Goal: Check status: Check status

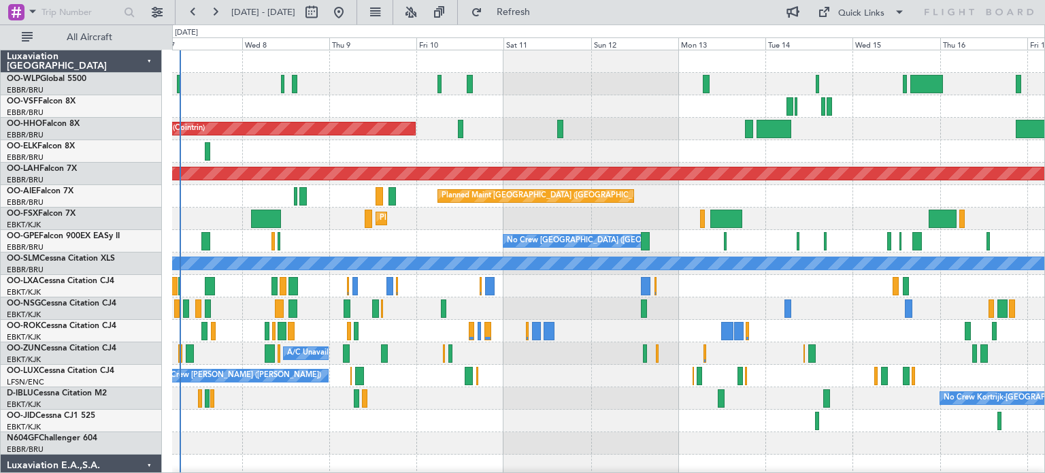
click at [290, 231] on div "Planned Maint Geneva (Cointrin) Planned [GEOGRAPHIC_DATA][PERSON_NAME]-[GEOGRAP…" at bounding box center [608, 420] width 872 height 741
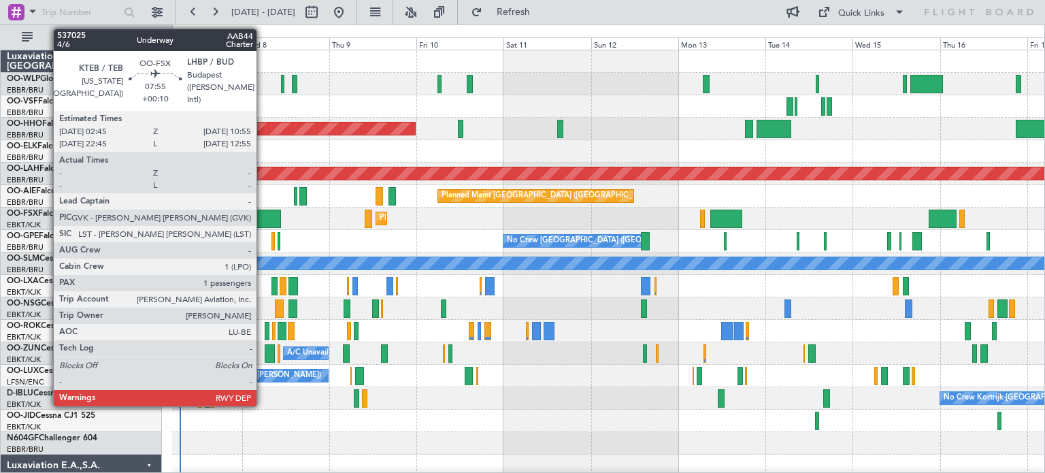
click at [262, 217] on div at bounding box center [266, 218] width 30 height 18
click at [263, 217] on div at bounding box center [266, 218] width 30 height 18
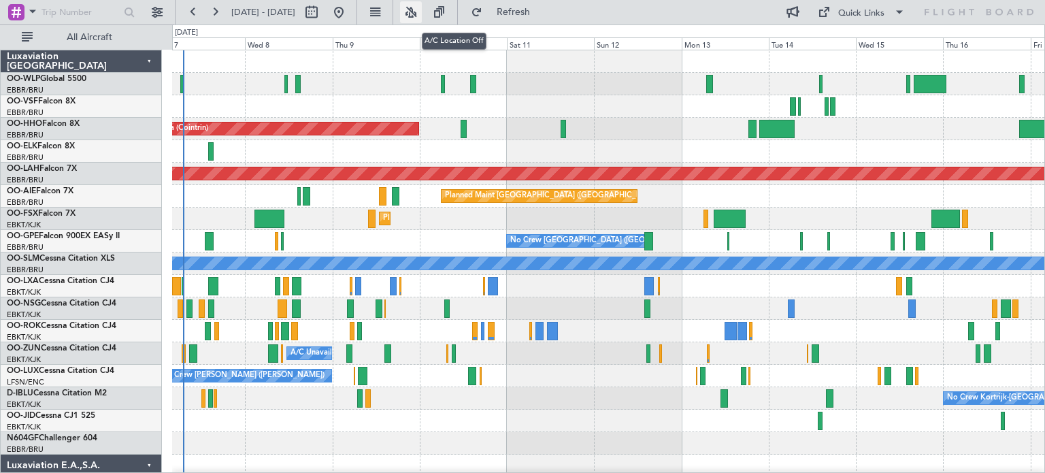
click at [422, 10] on button at bounding box center [411, 12] width 22 height 22
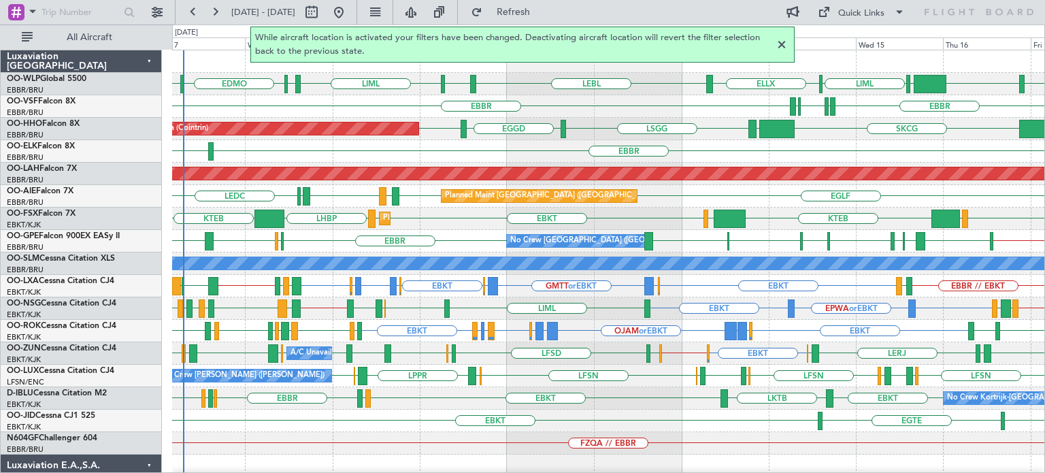
click at [781, 42] on div at bounding box center [781, 45] width 16 height 16
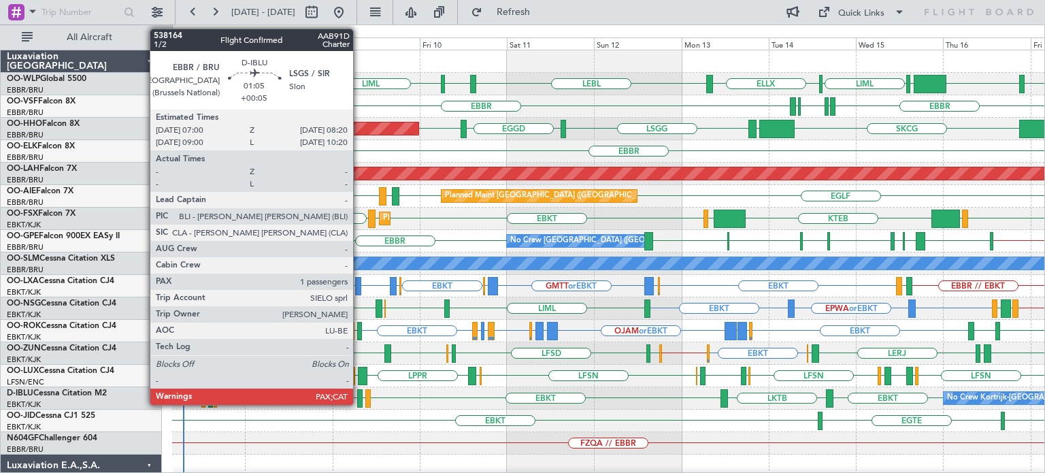
click at [359, 394] on div at bounding box center [359, 398] width 5 height 18
click at [358, 394] on div at bounding box center [359, 398] width 5 height 18
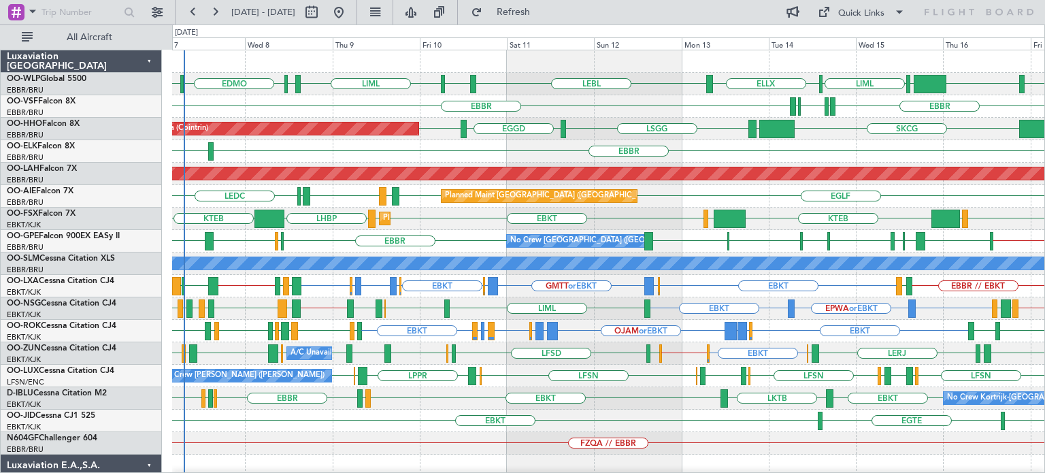
click at [508, 54] on div at bounding box center [608, 61] width 872 height 22
click at [525, 7] on button "Refresh" at bounding box center [505, 12] width 82 height 22
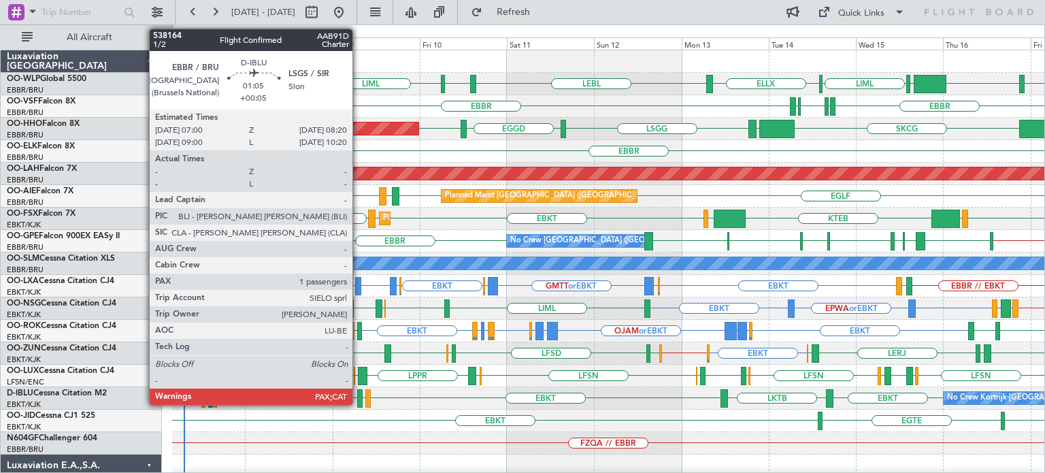
click at [358, 394] on div at bounding box center [359, 398] width 5 height 18
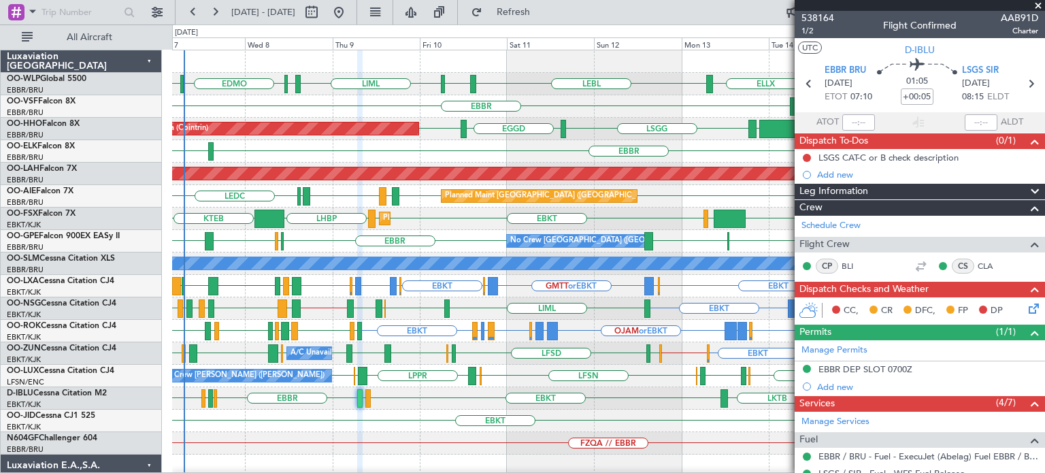
click at [1036, 5] on span at bounding box center [1038, 6] width 14 height 12
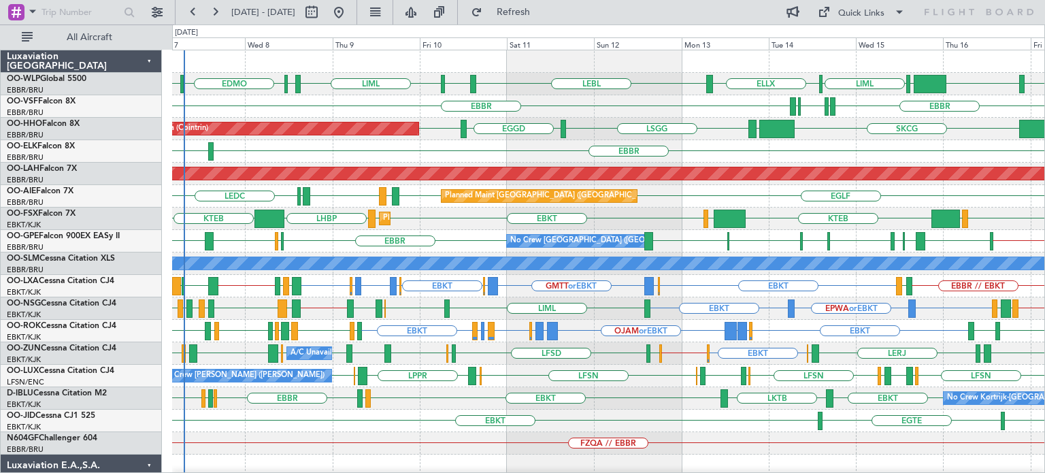
click at [476, 226] on div "EBKT LOWS KTEB LIMC EBKT EBKT LHBP KTEB Planned Maint [GEOGRAPHIC_DATA]-[GEOGRA…" at bounding box center [608, 218] width 872 height 22
click at [555, 135] on div "SKCG [GEOGRAPHIC_DATA] [GEOGRAPHIC_DATA] EGGD [GEOGRAPHIC_DATA] Planned Maint G…" at bounding box center [608, 129] width 872 height 22
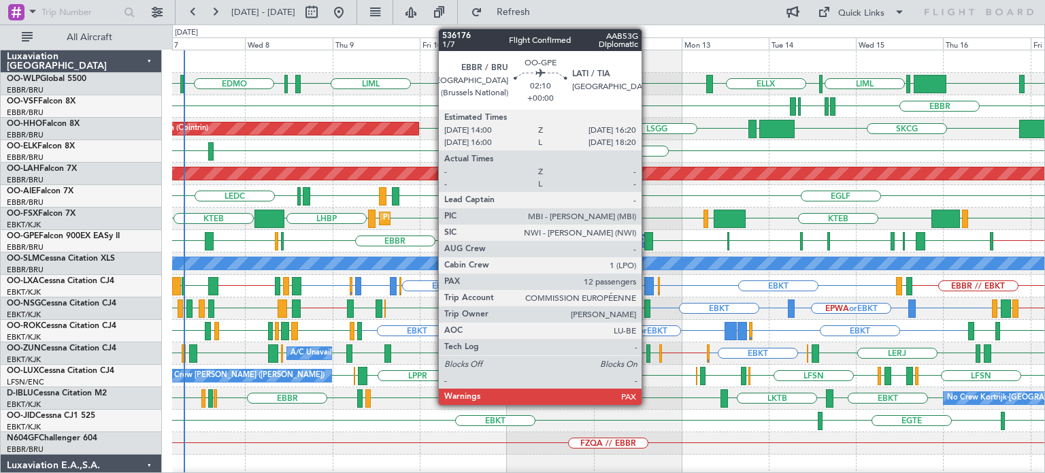
click at [647, 238] on div at bounding box center [648, 241] width 9 height 18
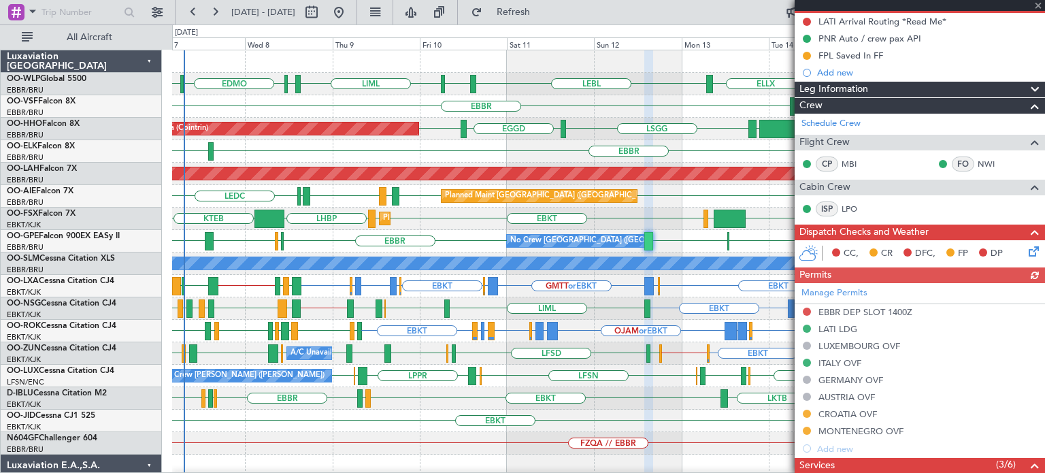
scroll to position [204, 0]
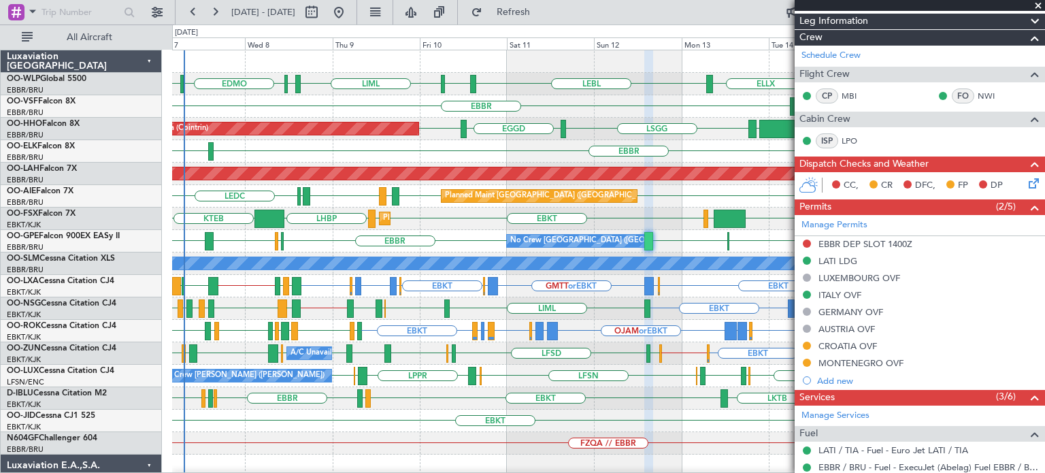
click at [1035, 3] on span at bounding box center [1038, 6] width 14 height 12
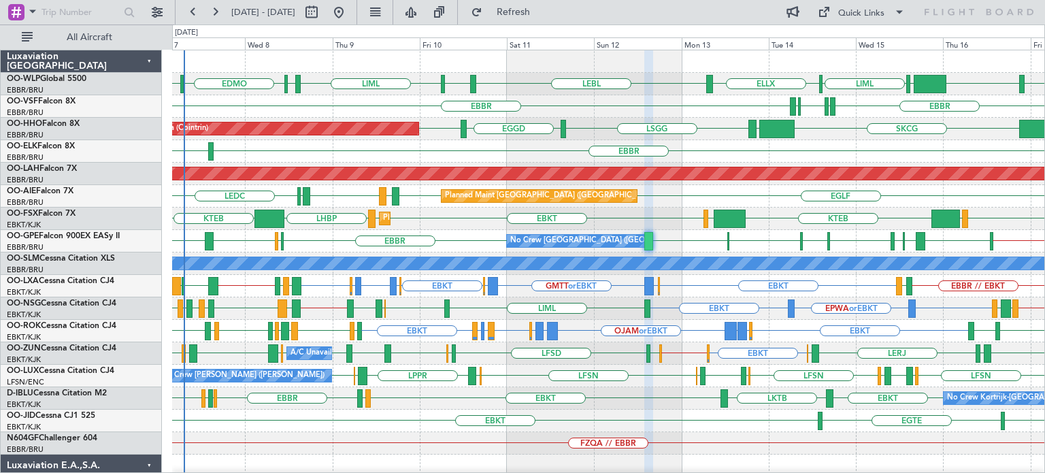
type input "0"
click at [766, 241] on div "EDDN // EBBR [GEOGRAPHIC_DATA] LWSK BKPR [GEOGRAPHIC_DATA] LQSA LYTV LATI [GEOG…" at bounding box center [608, 241] width 872 height 22
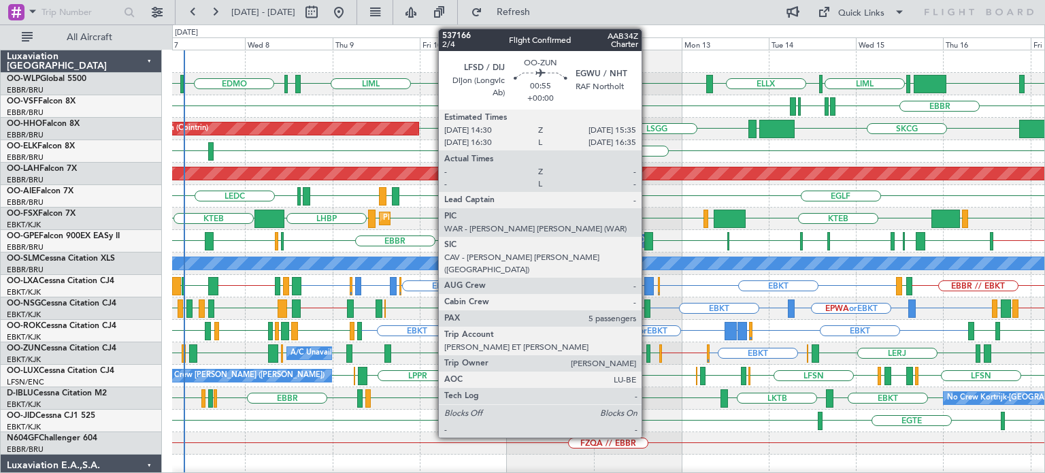
click at [647, 353] on div at bounding box center [648, 353] width 4 height 18
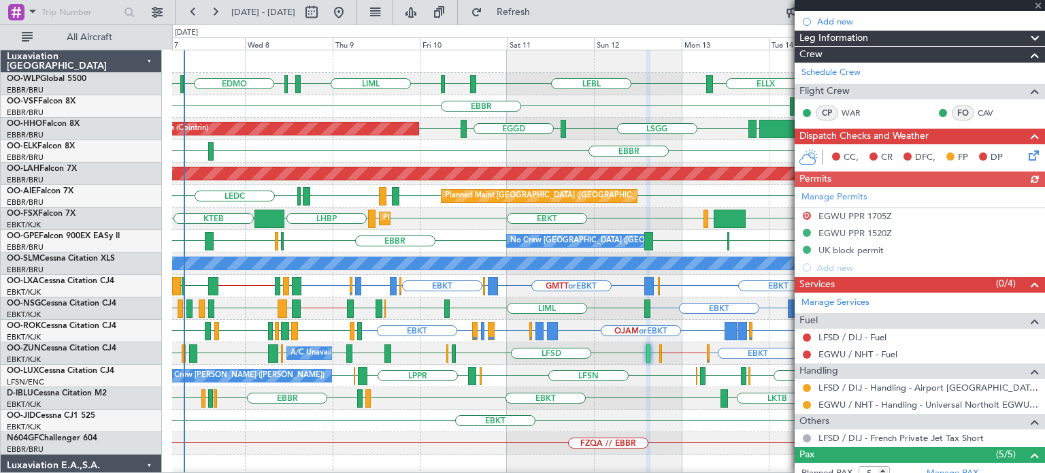
scroll to position [272, 0]
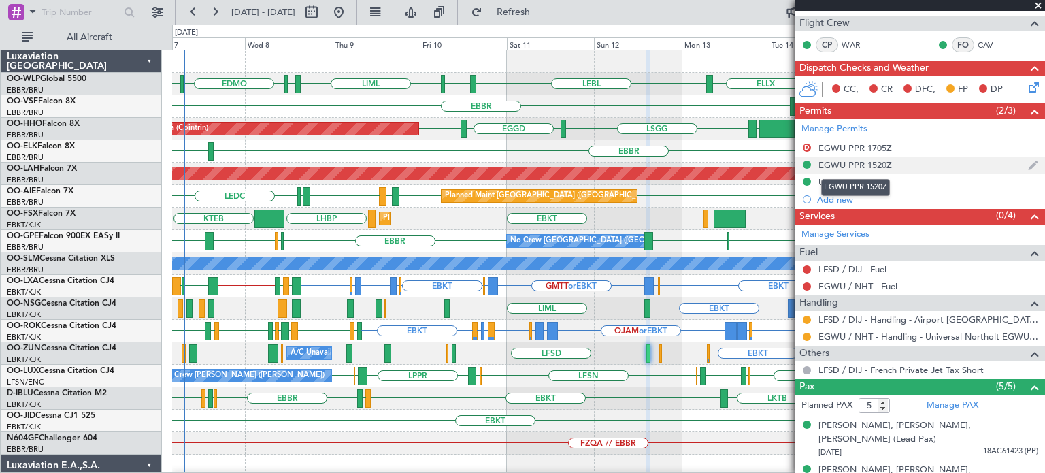
click at [849, 165] on div "EGWU PPR 1520Z" at bounding box center [854, 165] width 73 height 12
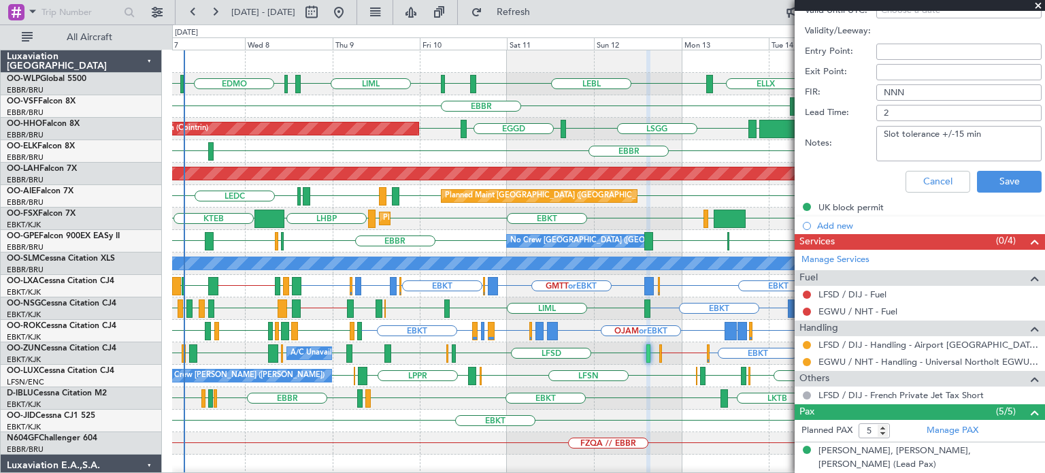
scroll to position [655, 0]
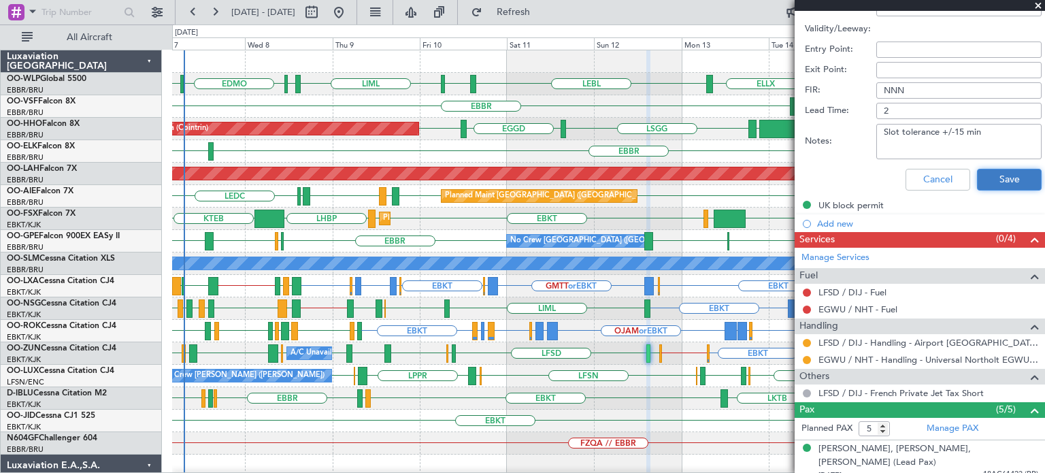
click at [991, 174] on button "Save" at bounding box center [1009, 180] width 65 height 22
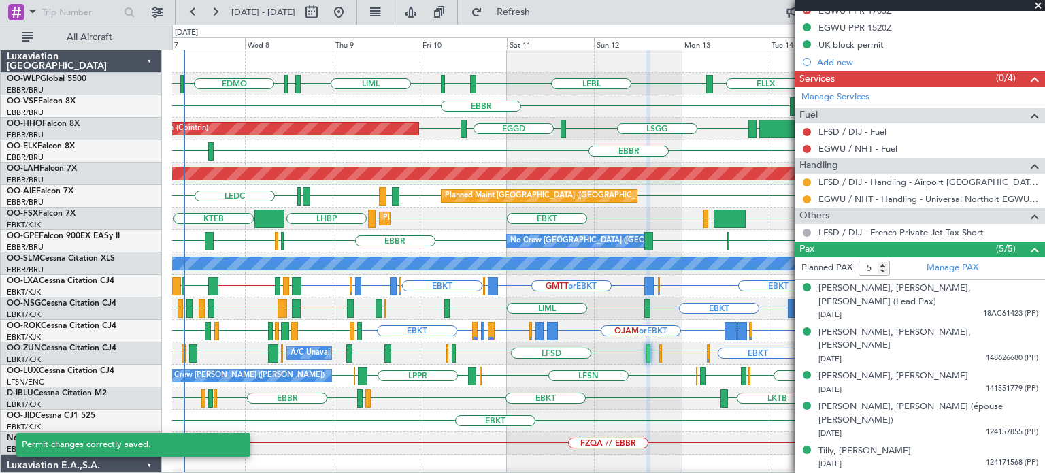
scroll to position [249, 0]
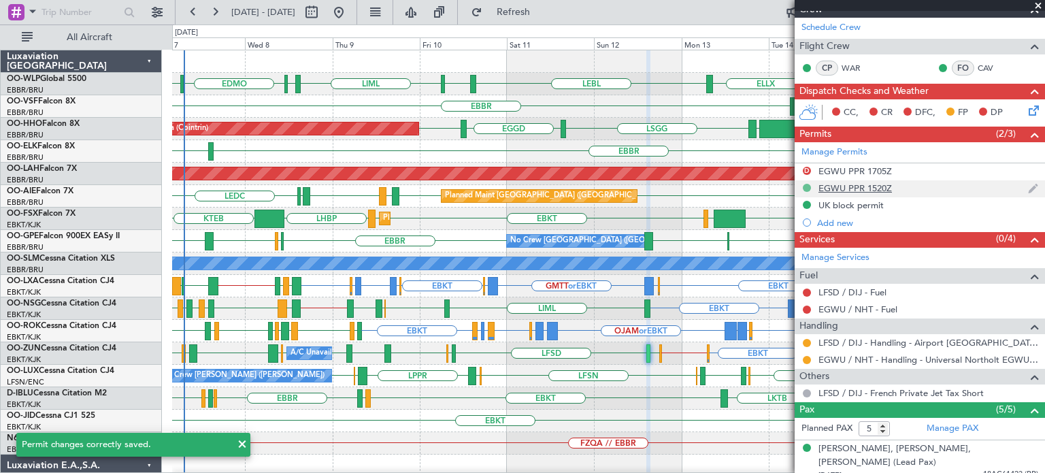
click at [807, 184] on button at bounding box center [806, 188] width 8 height 8
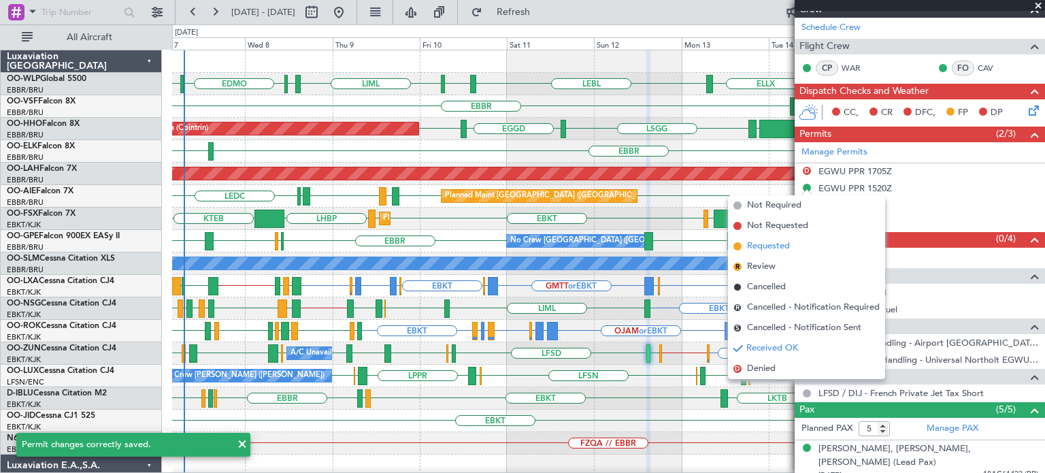
click at [765, 250] on span "Requested" at bounding box center [768, 246] width 43 height 14
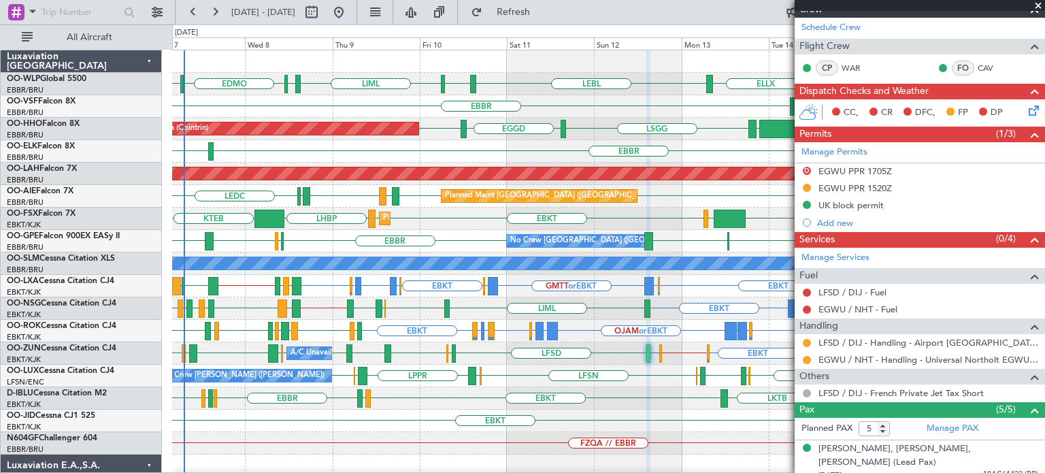
click at [1038, 3] on span at bounding box center [1038, 6] width 14 height 12
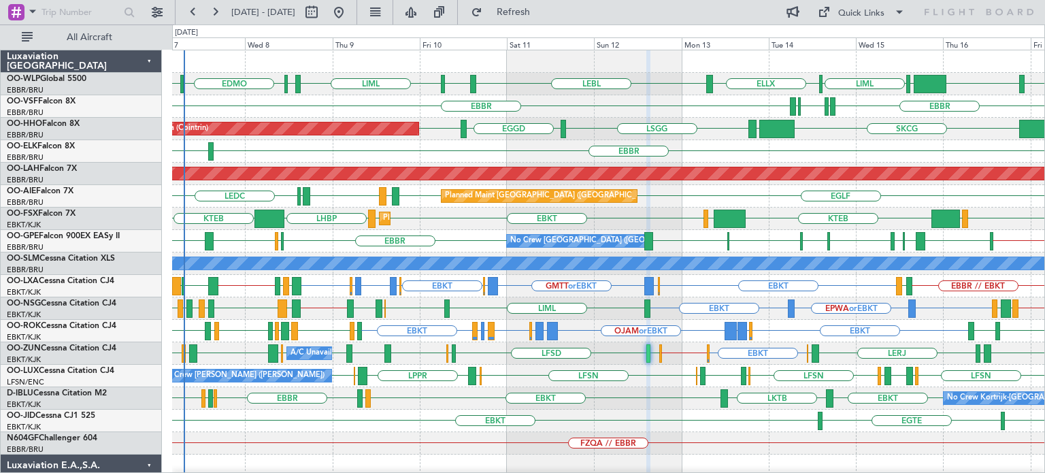
type input "0"
click at [771, 203] on div "EGLF [GEOGRAPHIC_DATA] LEMD [GEOGRAPHIC_DATA] LEMD LEDC Planned Maint [GEOGRAPH…" at bounding box center [608, 196] width 872 height 22
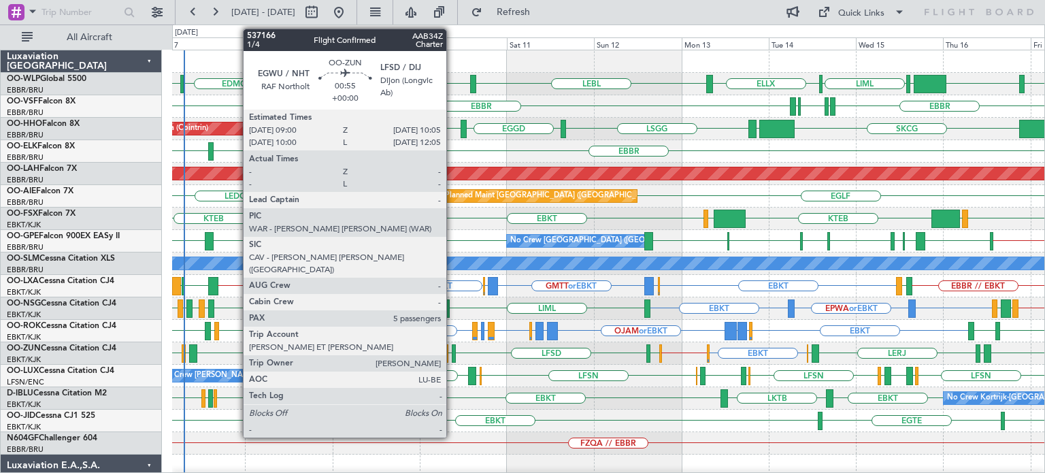
click at [452, 350] on div at bounding box center [454, 353] width 4 height 18
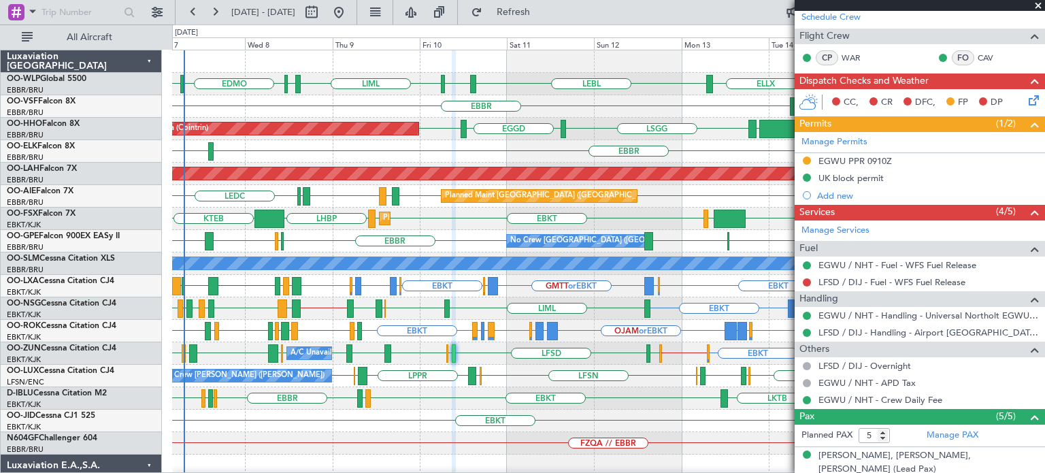
scroll to position [267, 0]
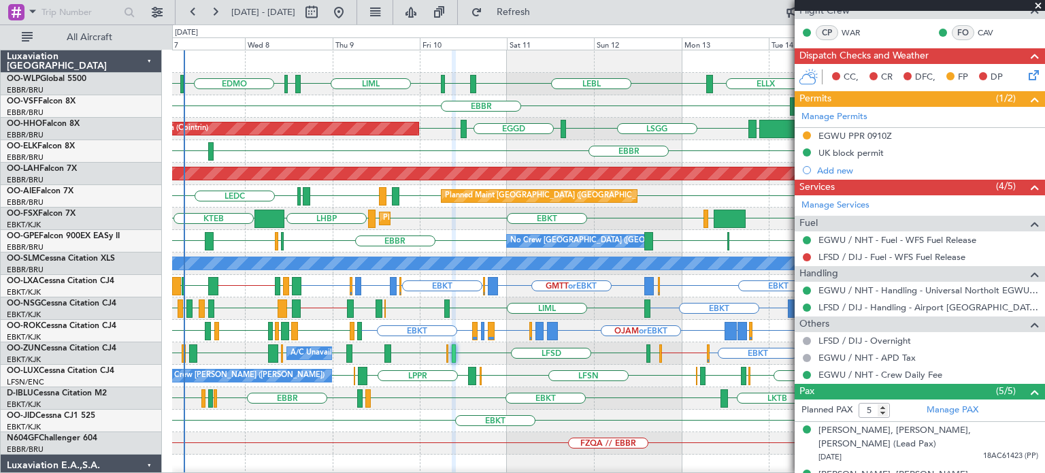
click at [1040, 2] on span at bounding box center [1038, 6] width 14 height 12
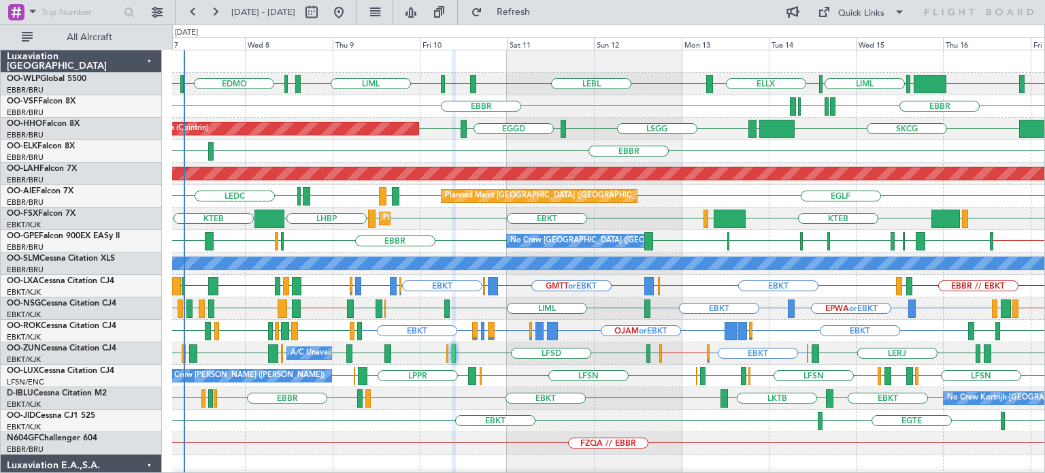
type input "0"
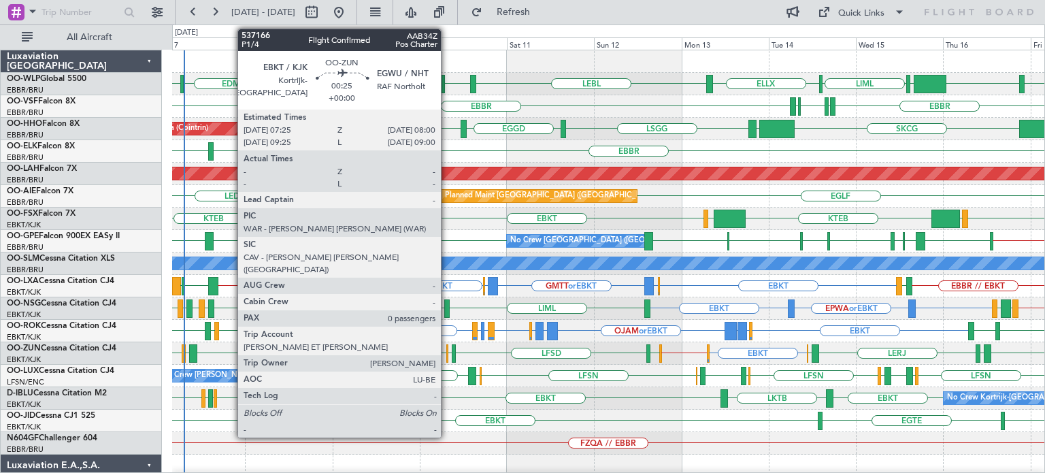
click at [447, 350] on div at bounding box center [447, 353] width 3 height 18
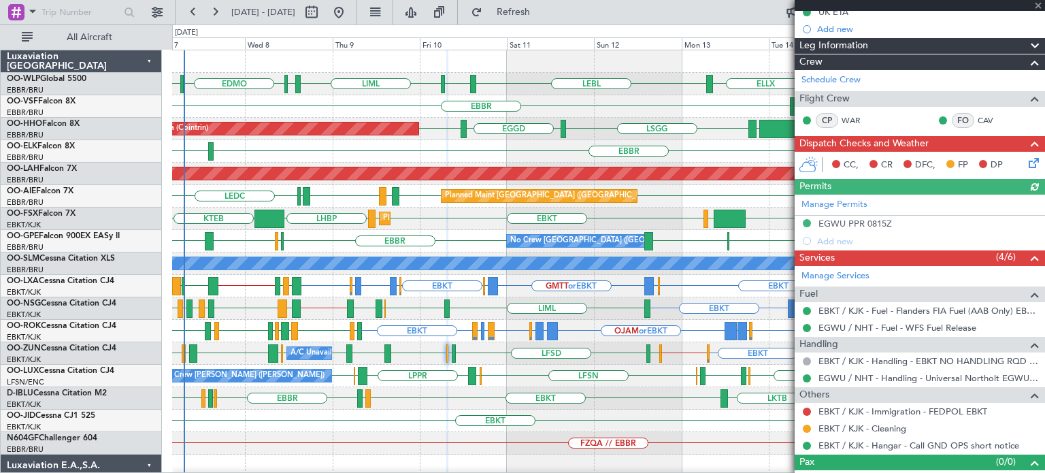
scroll to position [214, 0]
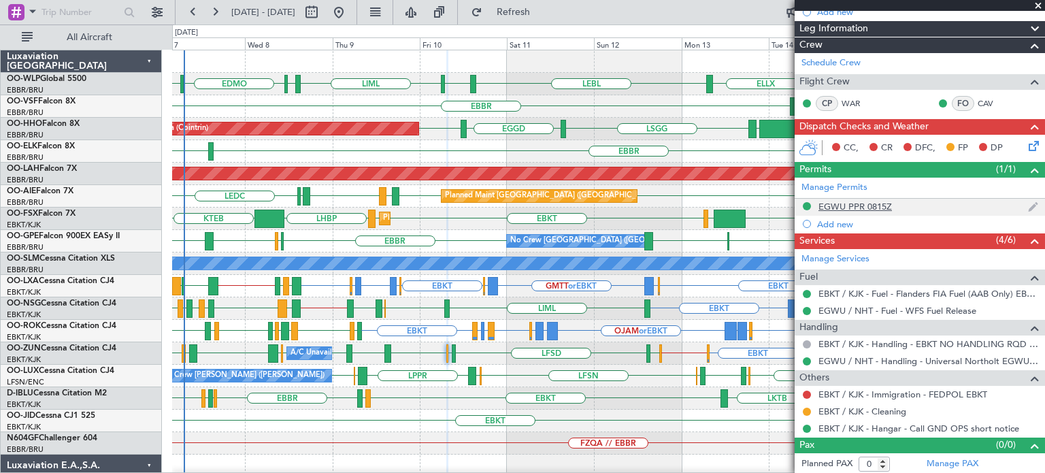
click at [862, 205] on div "EGWU PPR 0815Z" at bounding box center [854, 207] width 73 height 12
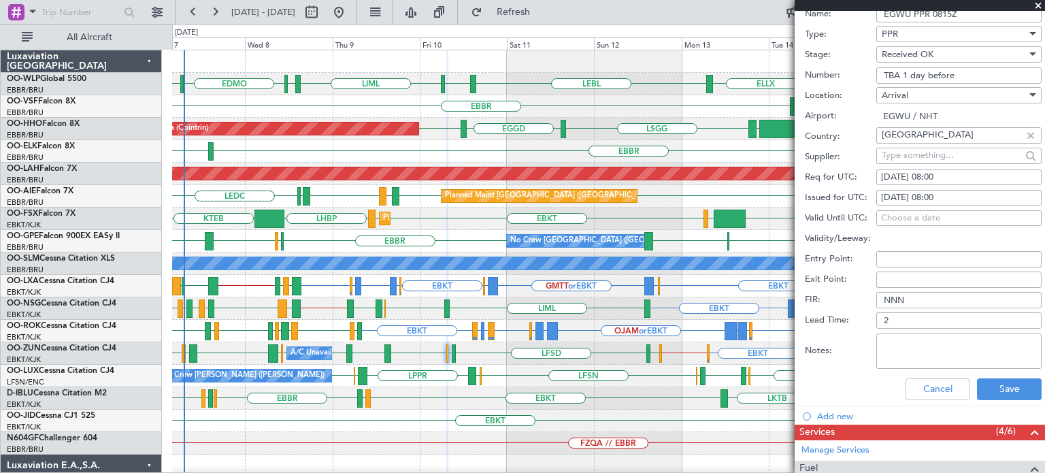
scroll to position [446, 0]
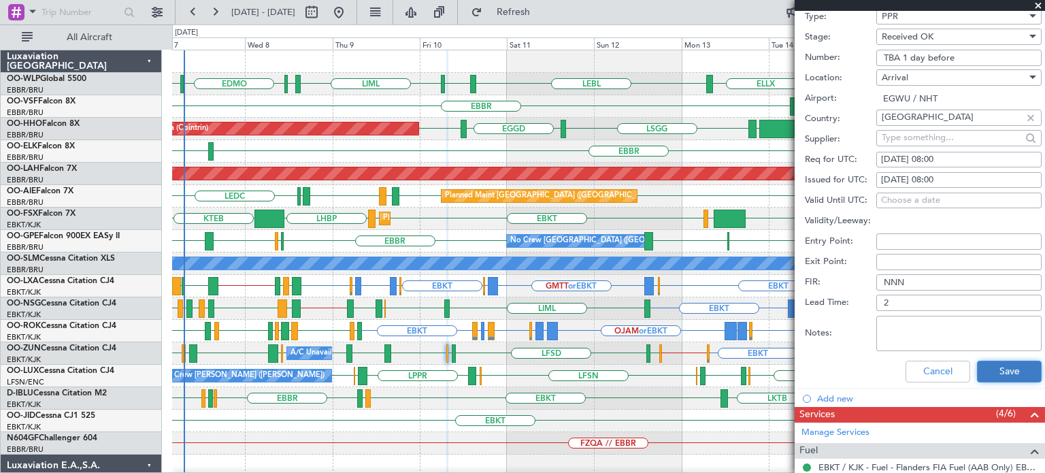
click at [985, 367] on button "Save" at bounding box center [1009, 371] width 65 height 22
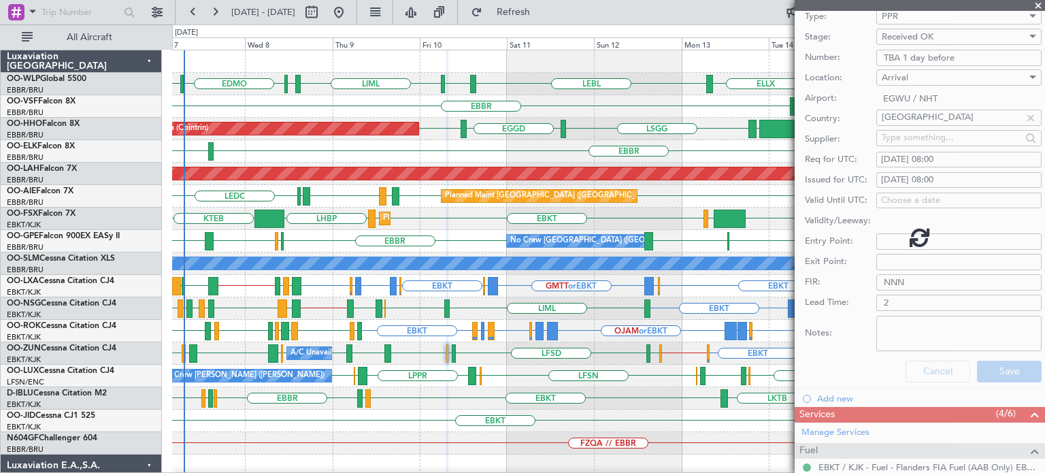
scroll to position [40, 0]
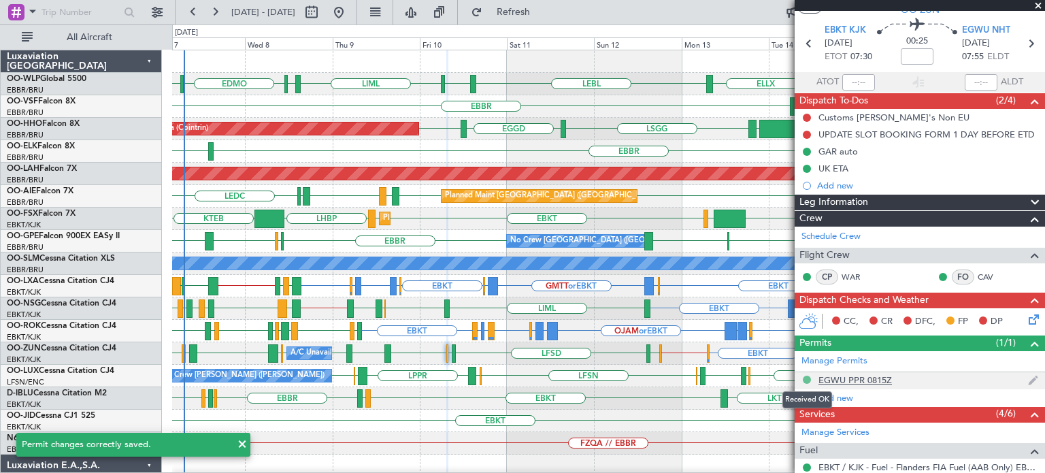
click at [805, 375] on button at bounding box center [806, 379] width 8 height 8
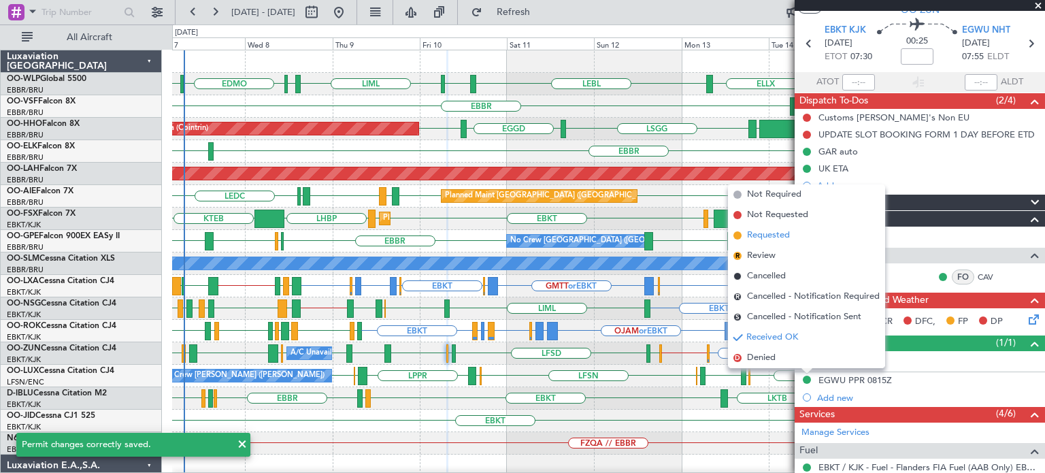
click at [752, 234] on span "Requested" at bounding box center [768, 235] width 43 height 14
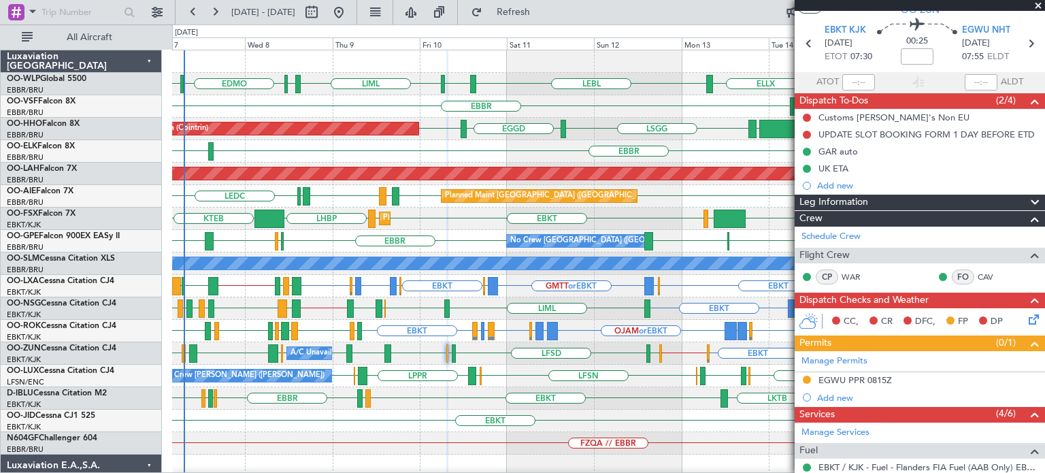
click at [1035, 2] on span at bounding box center [1038, 6] width 14 height 12
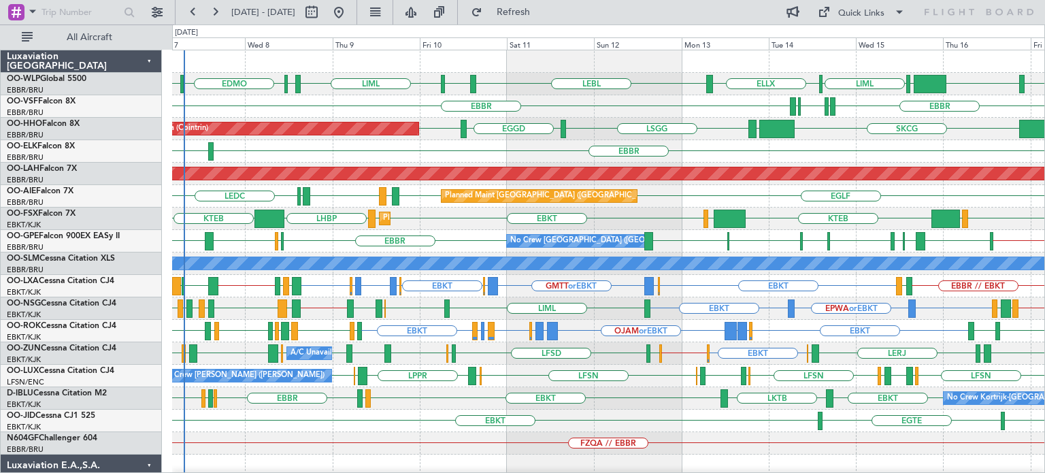
scroll to position [0, 0]
click at [663, 219] on div "EBKT LOWS KTEB LIMC EBKT EBKT LHBP KTEB Planned Maint [GEOGRAPHIC_DATA]-[GEOGRA…" at bounding box center [608, 218] width 872 height 22
click at [609, 101] on div "EBBR LIRP LFMN LIRP [GEOGRAPHIC_DATA]" at bounding box center [608, 106] width 872 height 22
click at [413, 152] on div "EBBR LIML" at bounding box center [608, 151] width 872 height 22
click at [430, 435] on div "FZQA // EBBR" at bounding box center [608, 443] width 872 height 22
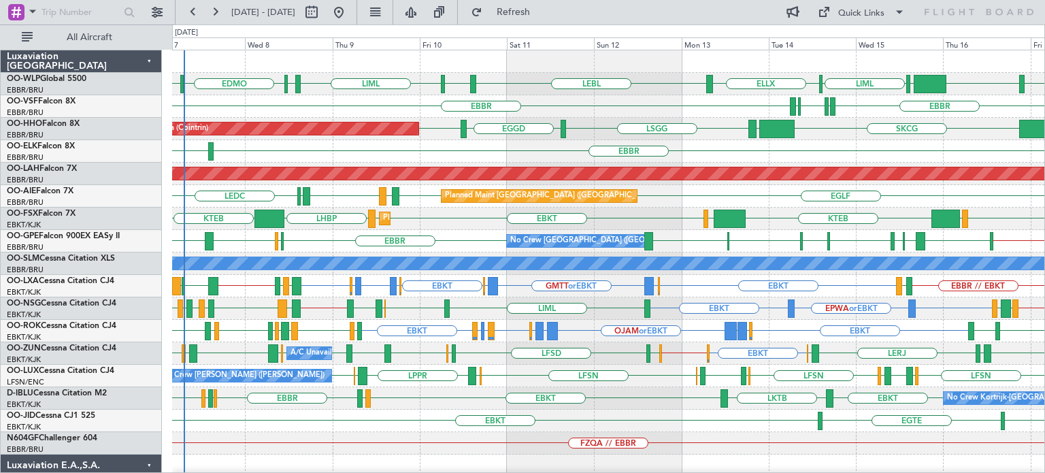
click at [467, 245] on div "EDDN // EBBR [GEOGRAPHIC_DATA] LWSK BKPR [GEOGRAPHIC_DATA] LQSA LYTV LATI [GEOG…" at bounding box center [608, 241] width 872 height 22
